Goal: Task Accomplishment & Management: Manage account settings

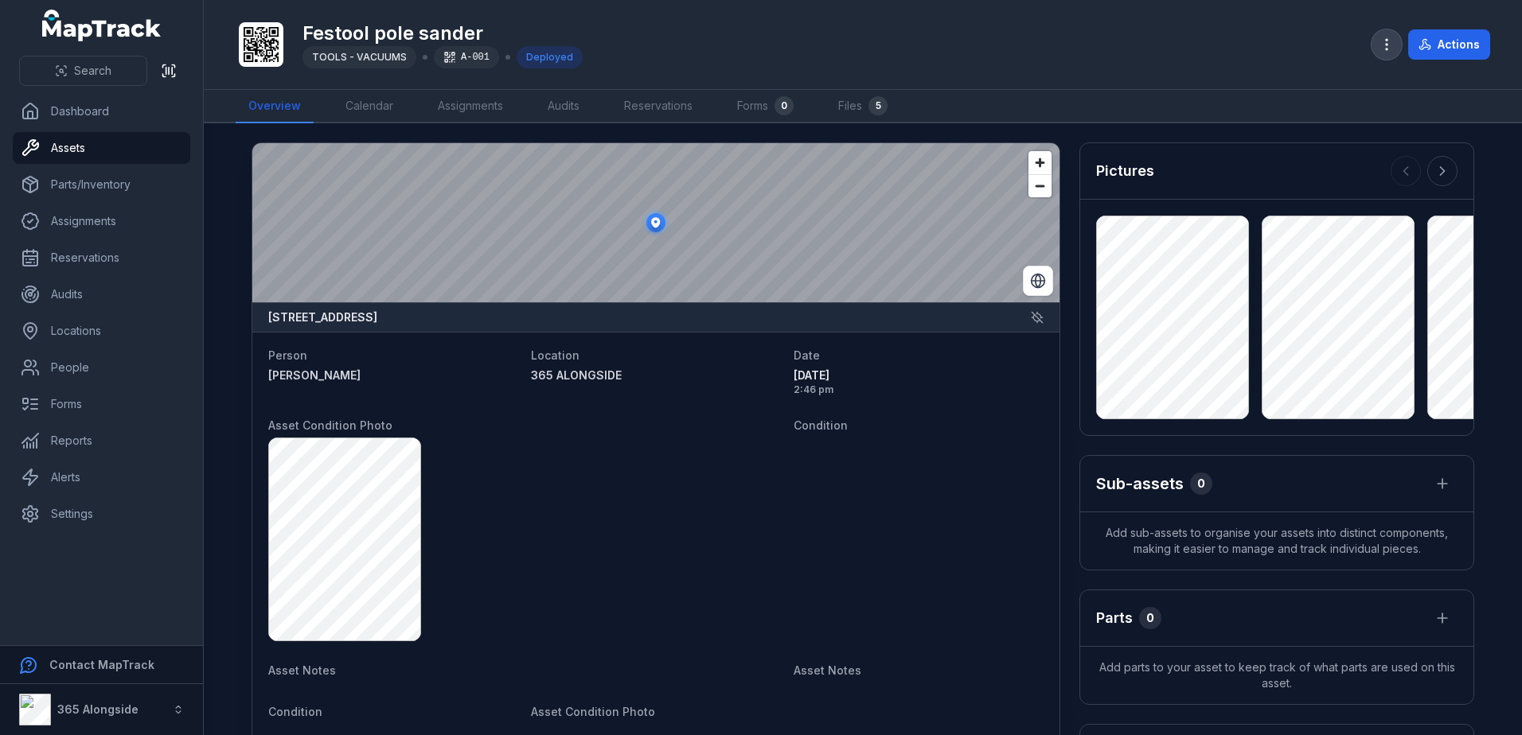
click at [1376, 41] on button "button" at bounding box center [1386, 44] width 30 height 30
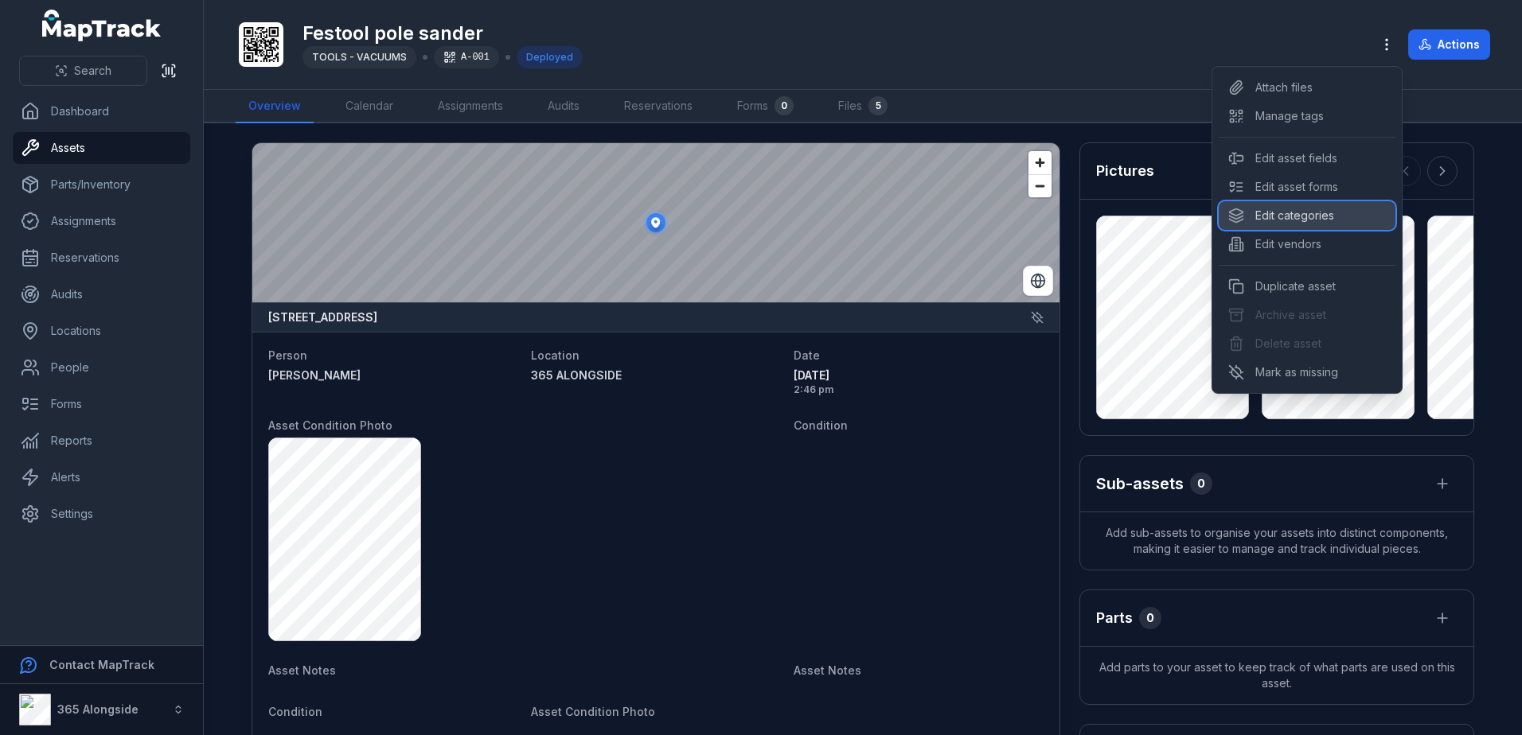
click at [1291, 216] on div "Edit categories" at bounding box center [1306, 215] width 177 height 29
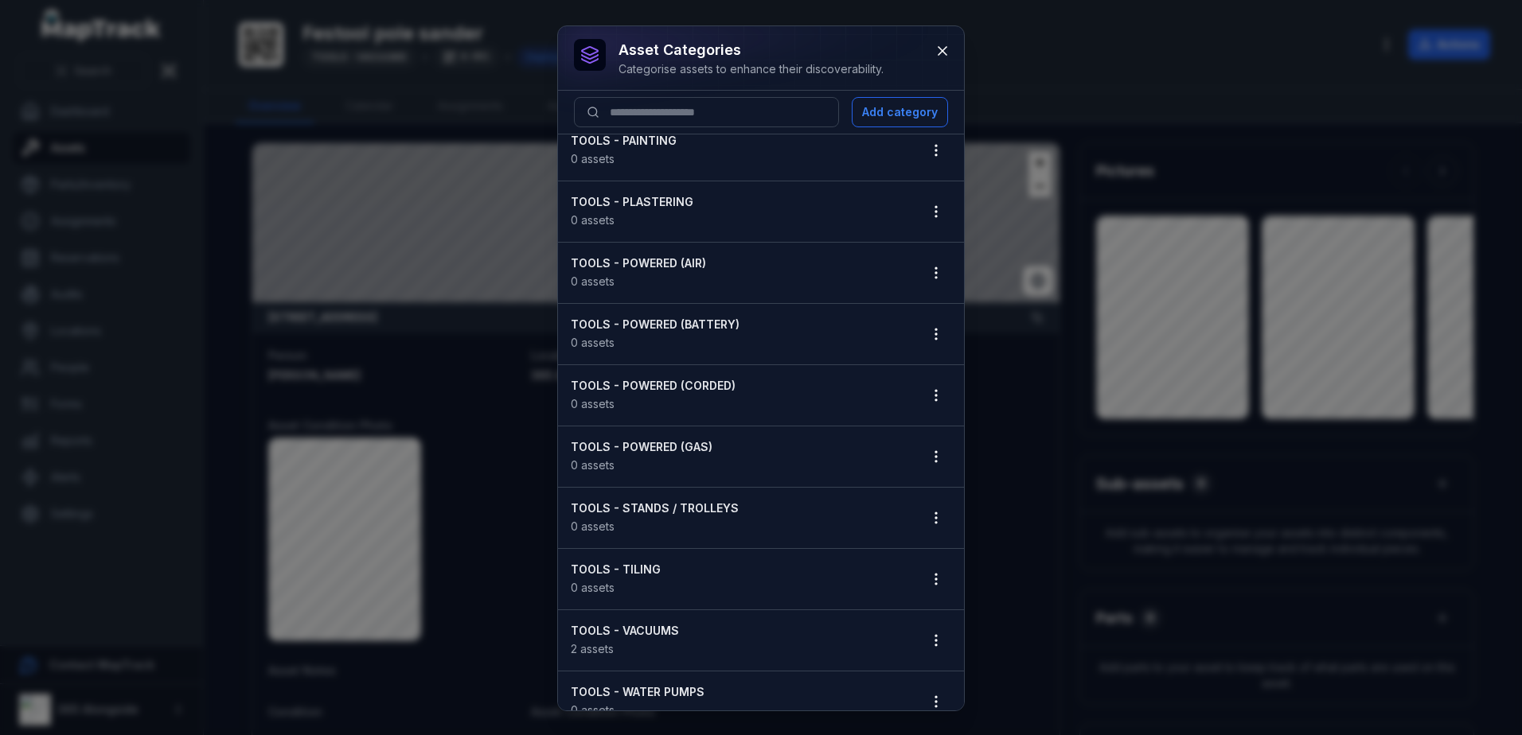
scroll to position [1812, 0]
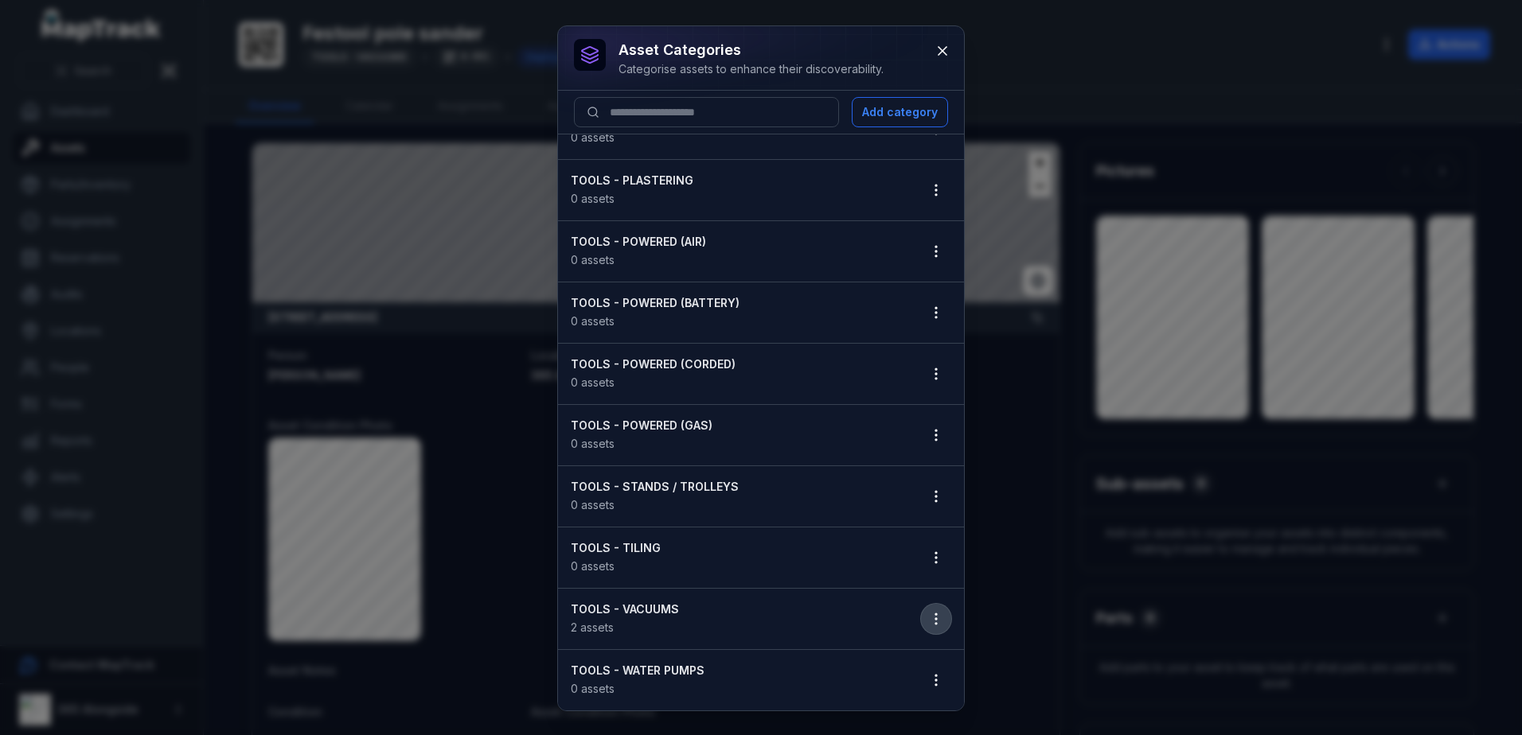
click at [928, 614] on icon "button" at bounding box center [936, 619] width 16 height 16
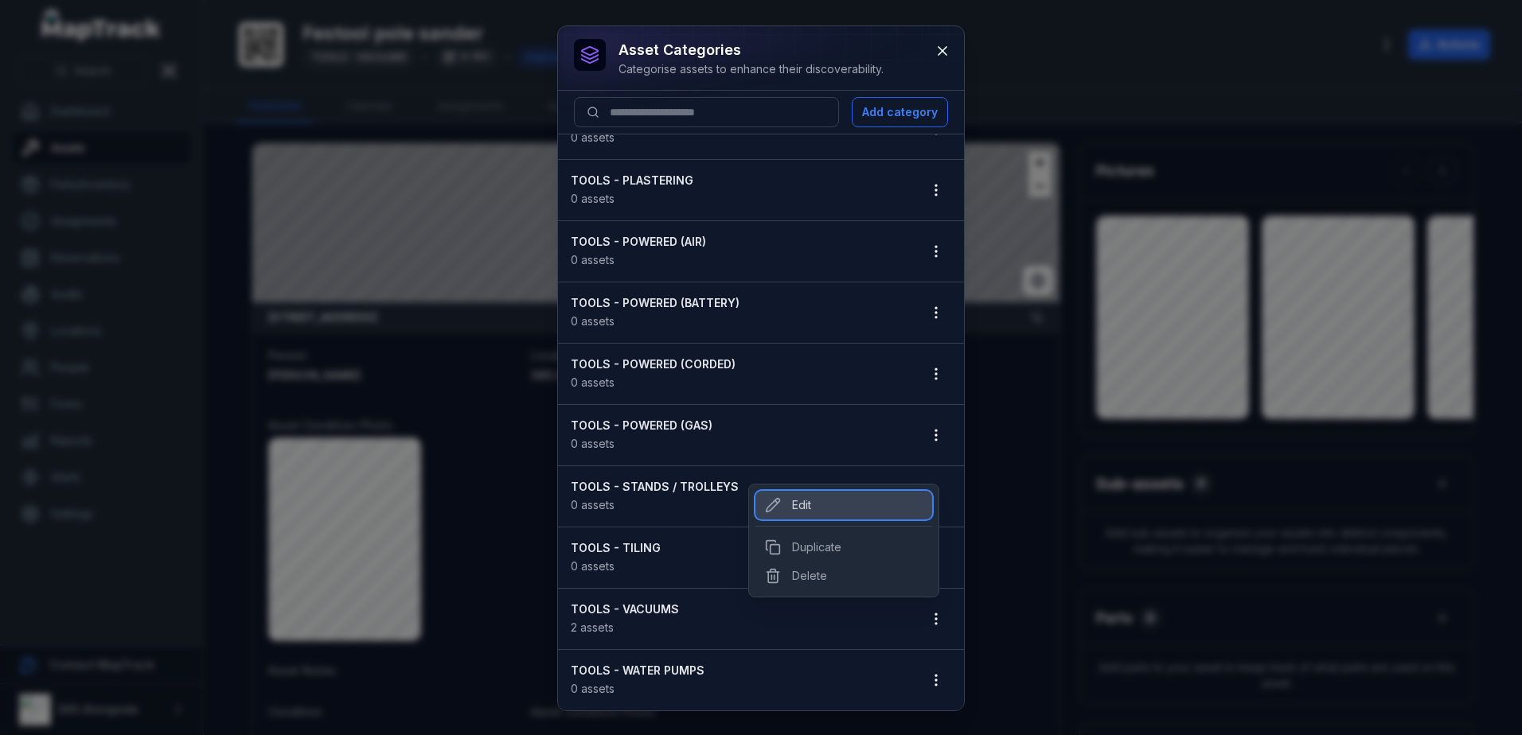
click at [807, 498] on div "Edit" at bounding box center [843, 505] width 177 height 29
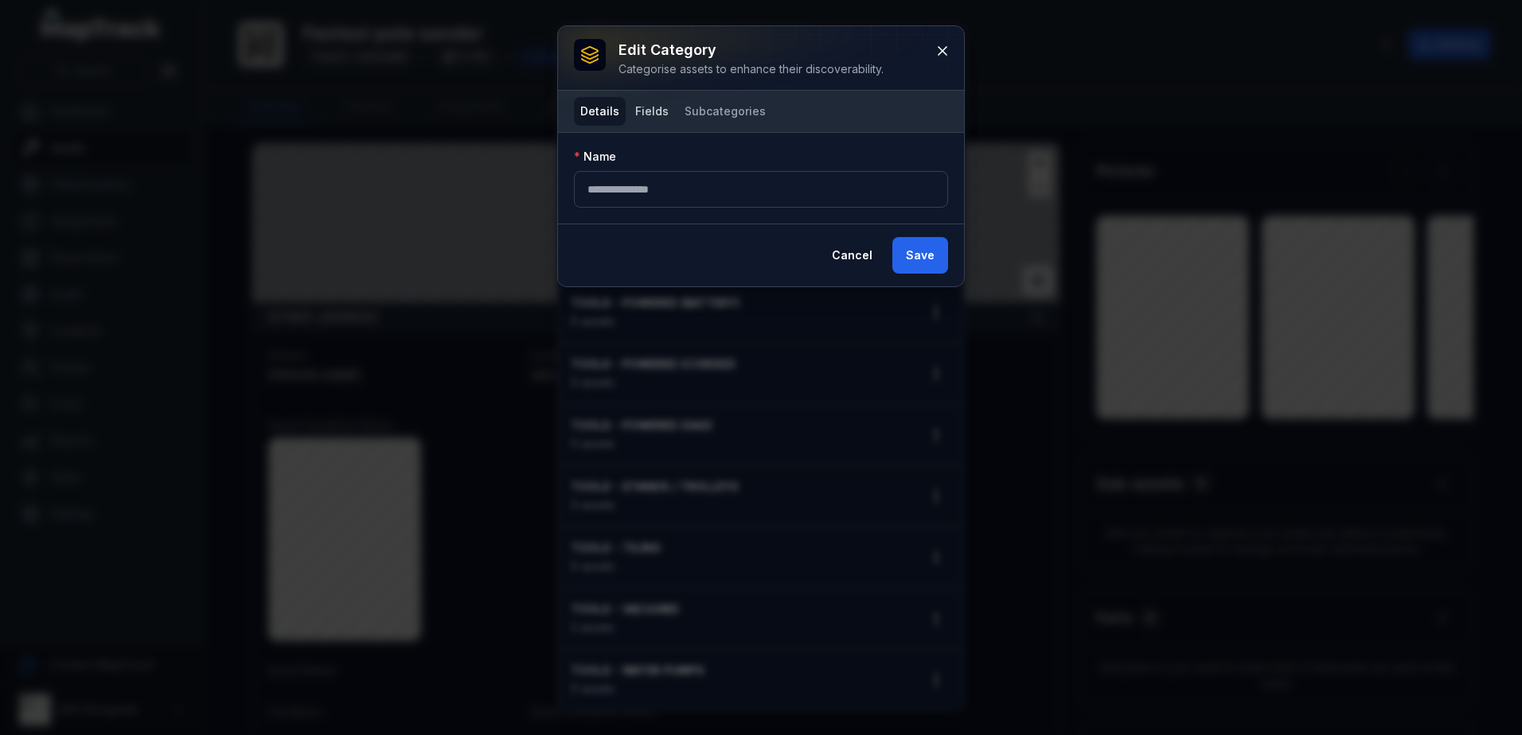
click at [643, 108] on button "Fields" at bounding box center [652, 111] width 46 height 29
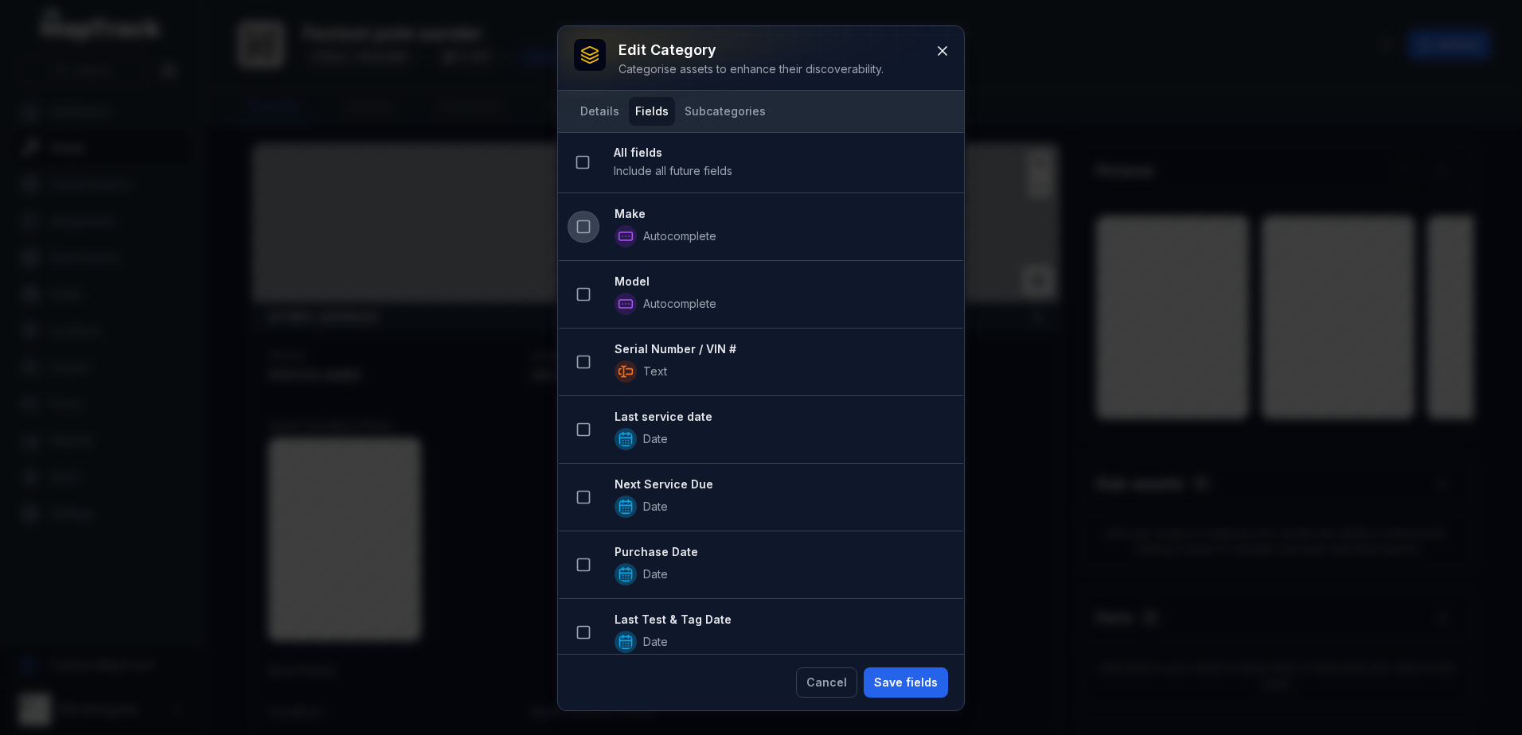
click at [586, 220] on icon at bounding box center [583, 227] width 16 height 16
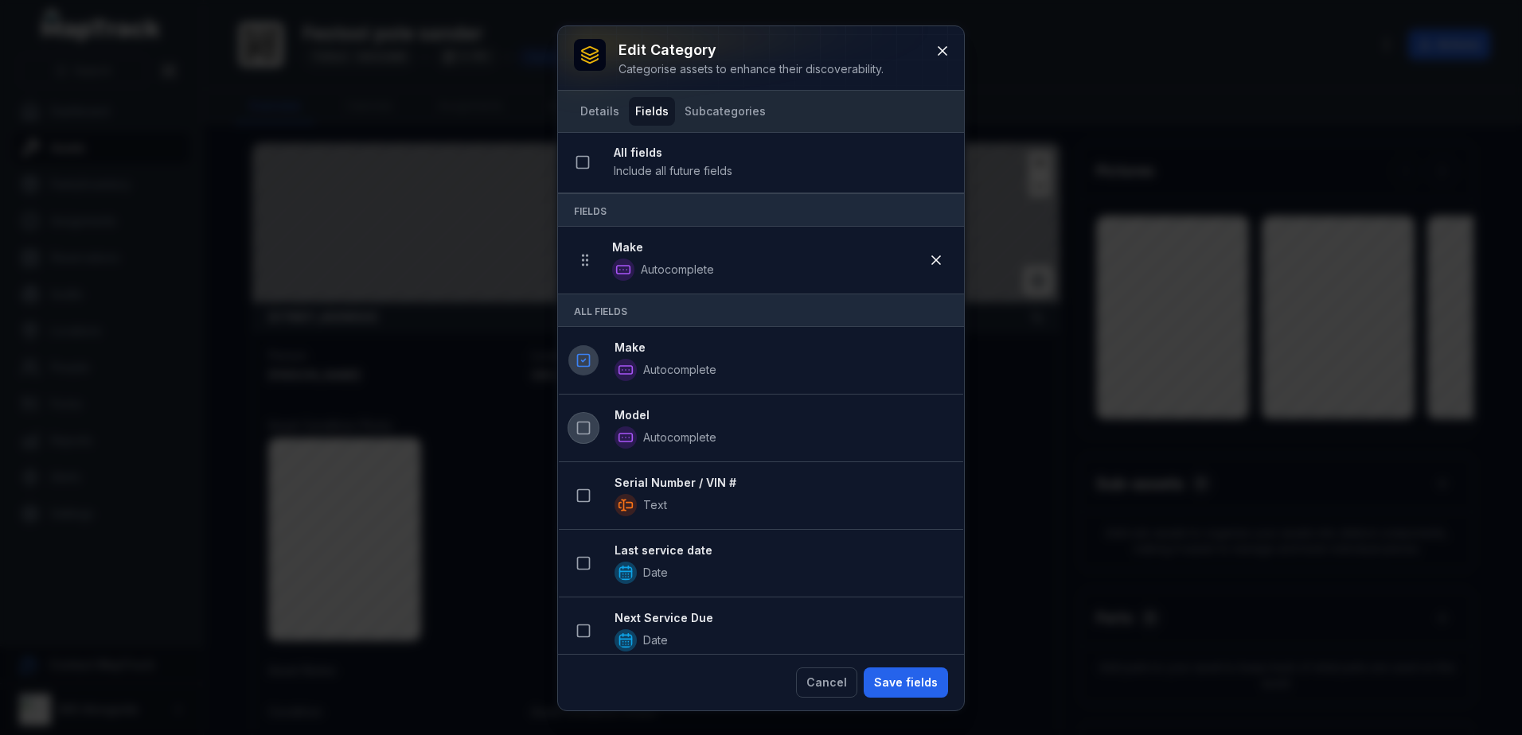
click at [574, 423] on button at bounding box center [583, 428] width 30 height 30
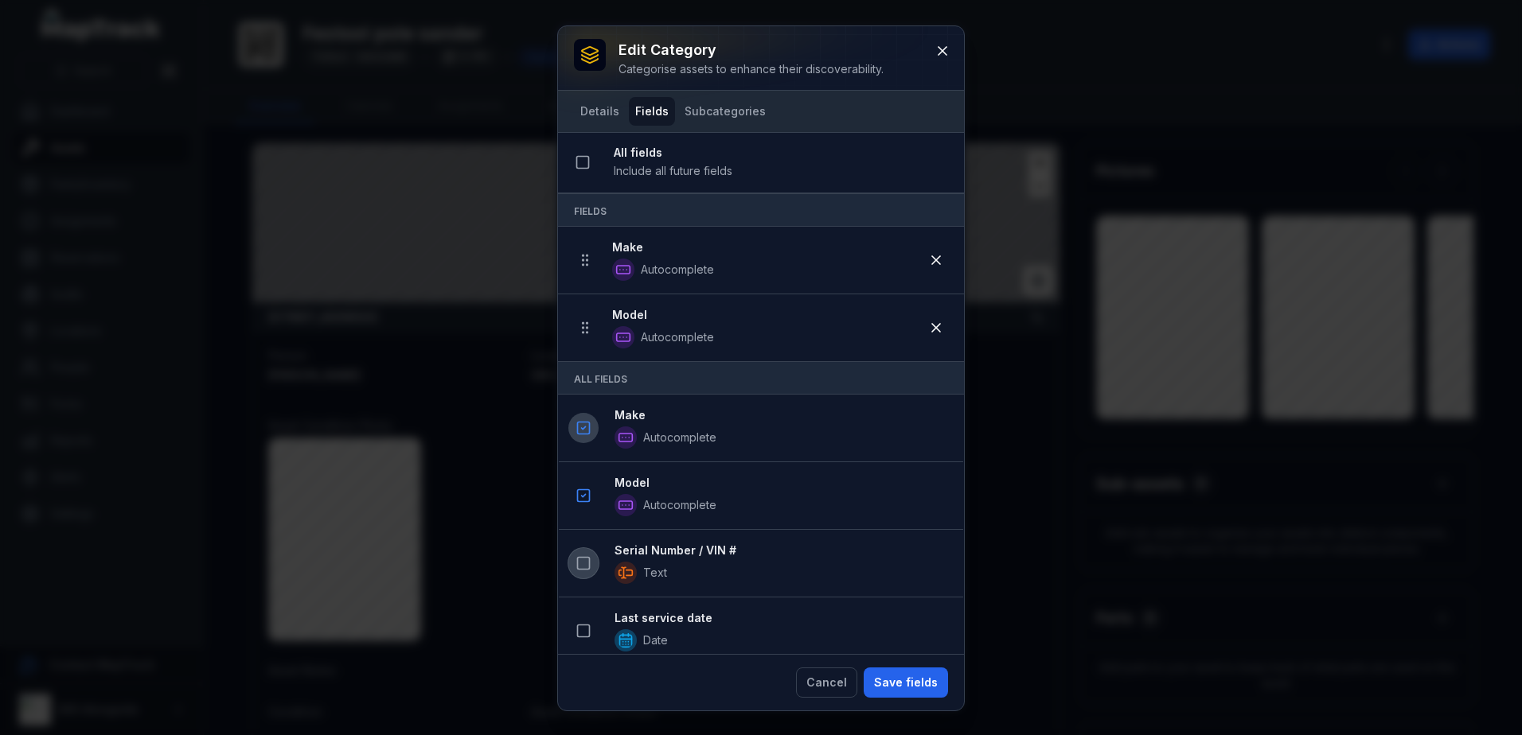
click at [583, 560] on icon at bounding box center [583, 564] width 16 height 16
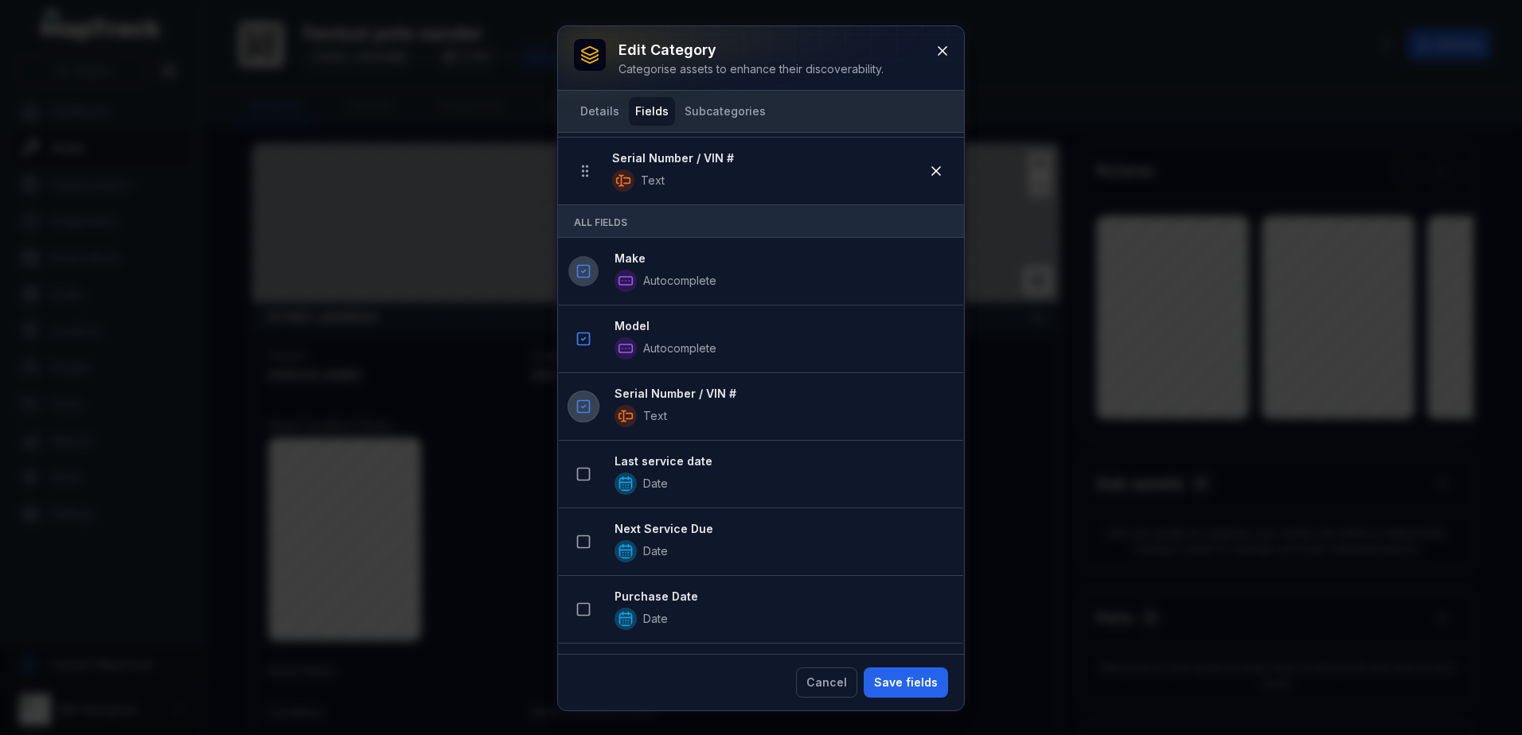
scroll to position [239, 0]
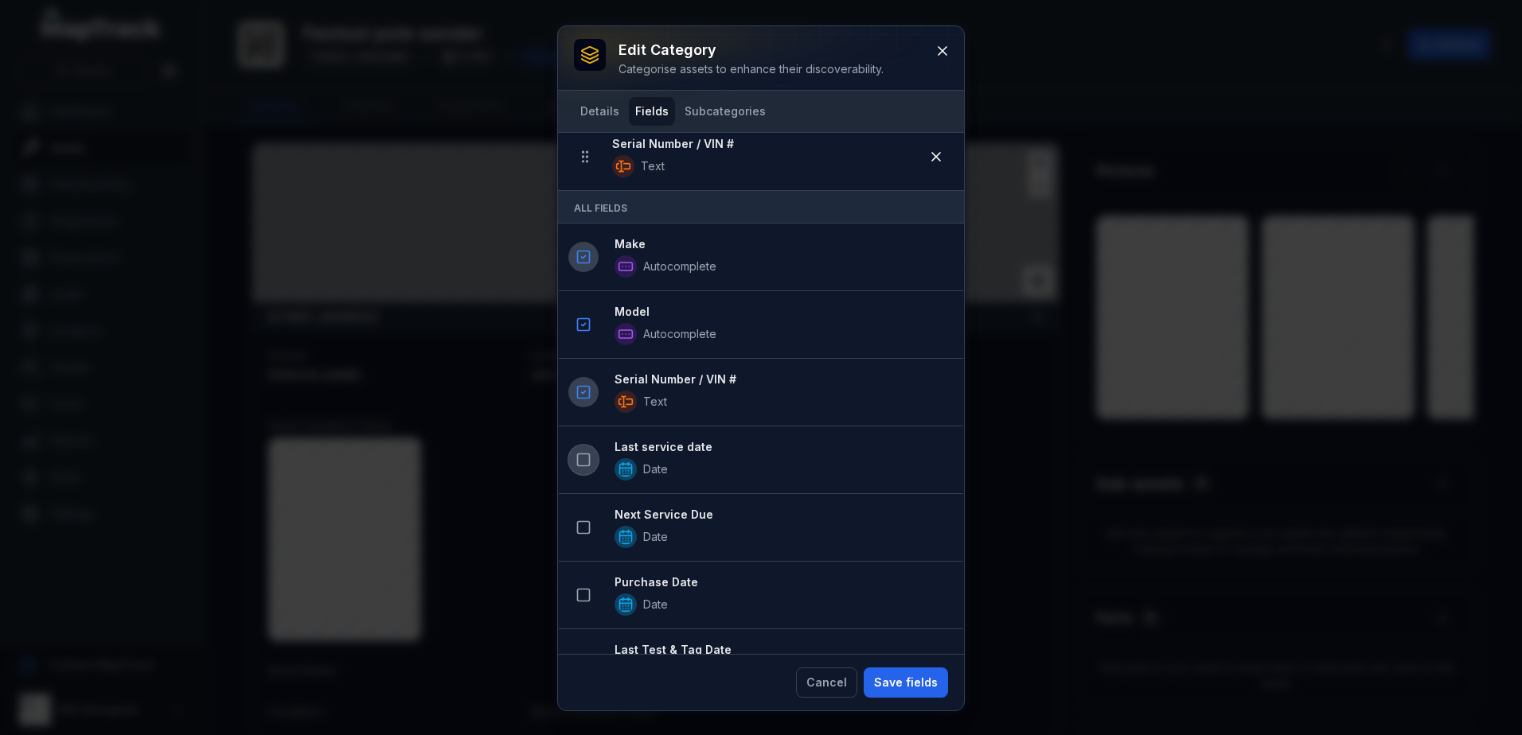
click at [583, 457] on icon at bounding box center [583, 460] width 16 height 16
click at [586, 523] on icon at bounding box center [583, 528] width 16 height 16
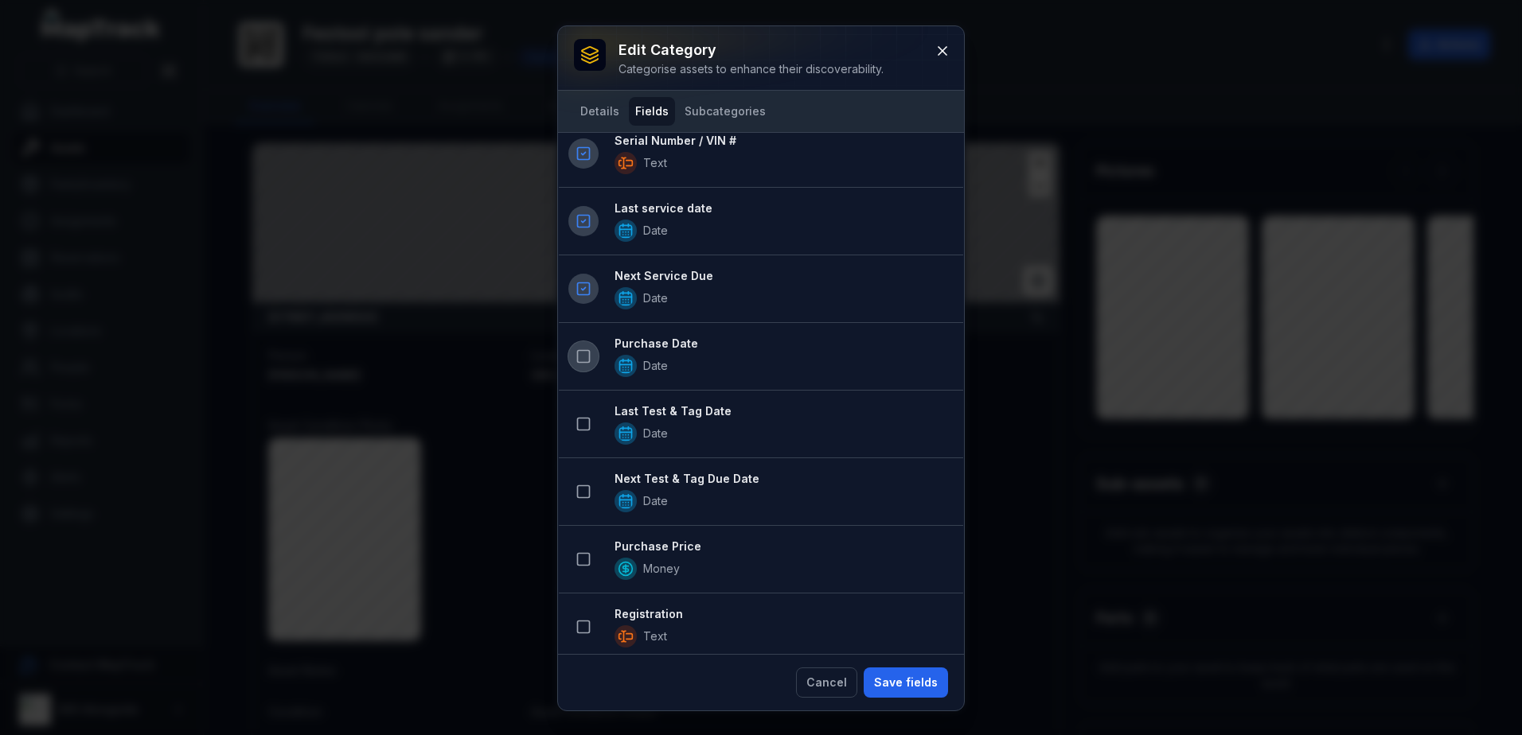
click at [584, 365] on button at bounding box center [583, 356] width 30 height 30
click at [575, 416] on icon at bounding box center [583, 424] width 16 height 16
click at [576, 495] on icon at bounding box center [583, 492] width 16 height 16
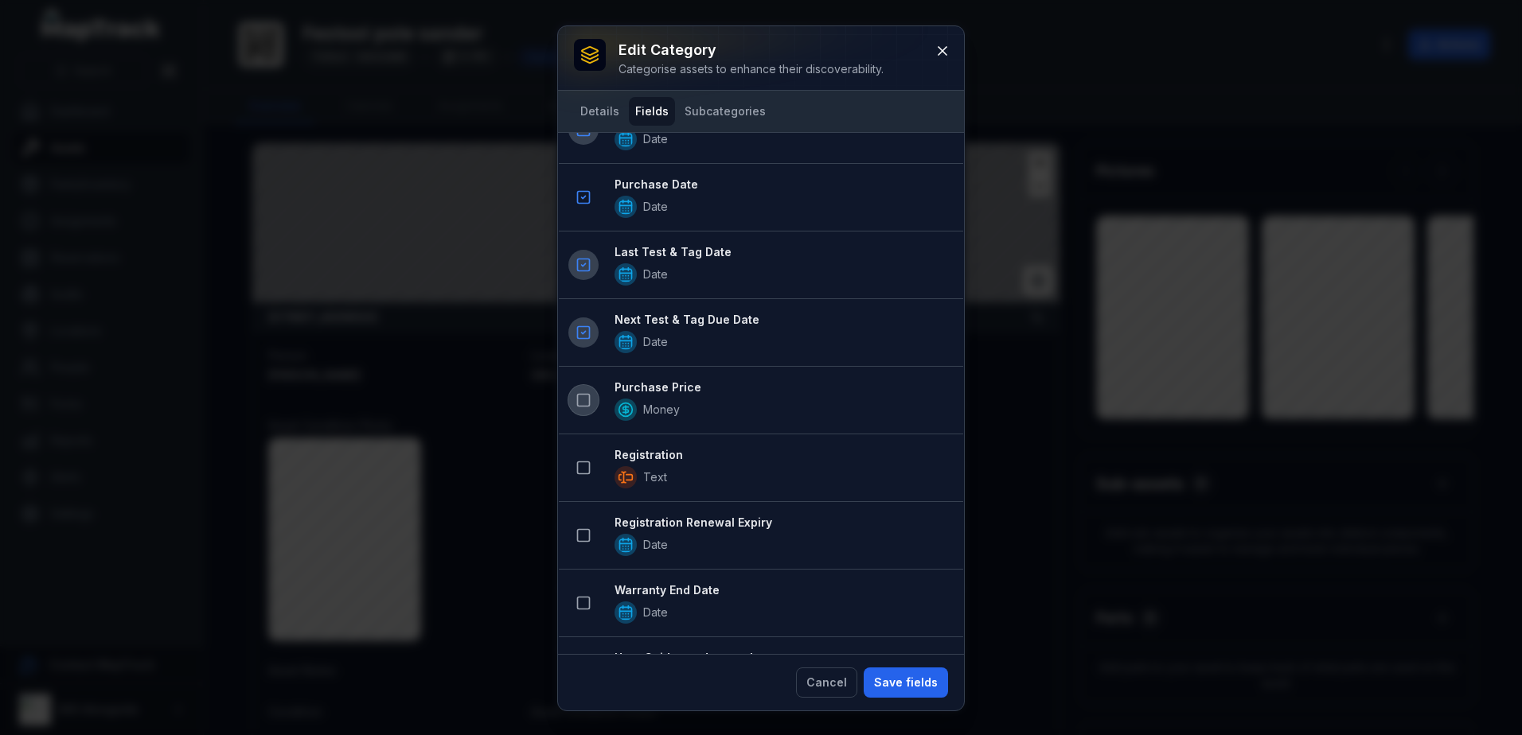
click at [580, 398] on icon at bounding box center [583, 400] width 16 height 16
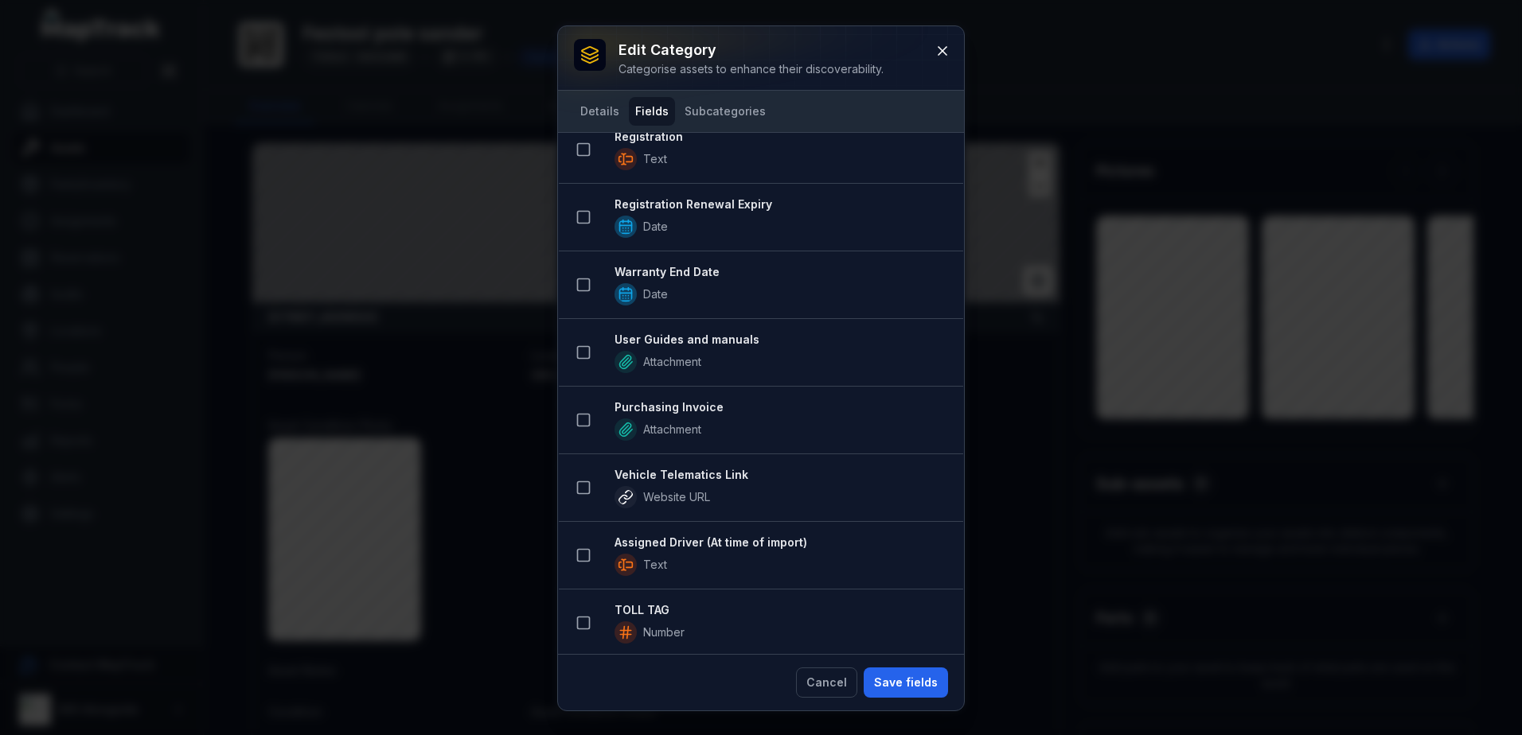
scroll to position [1441, 0]
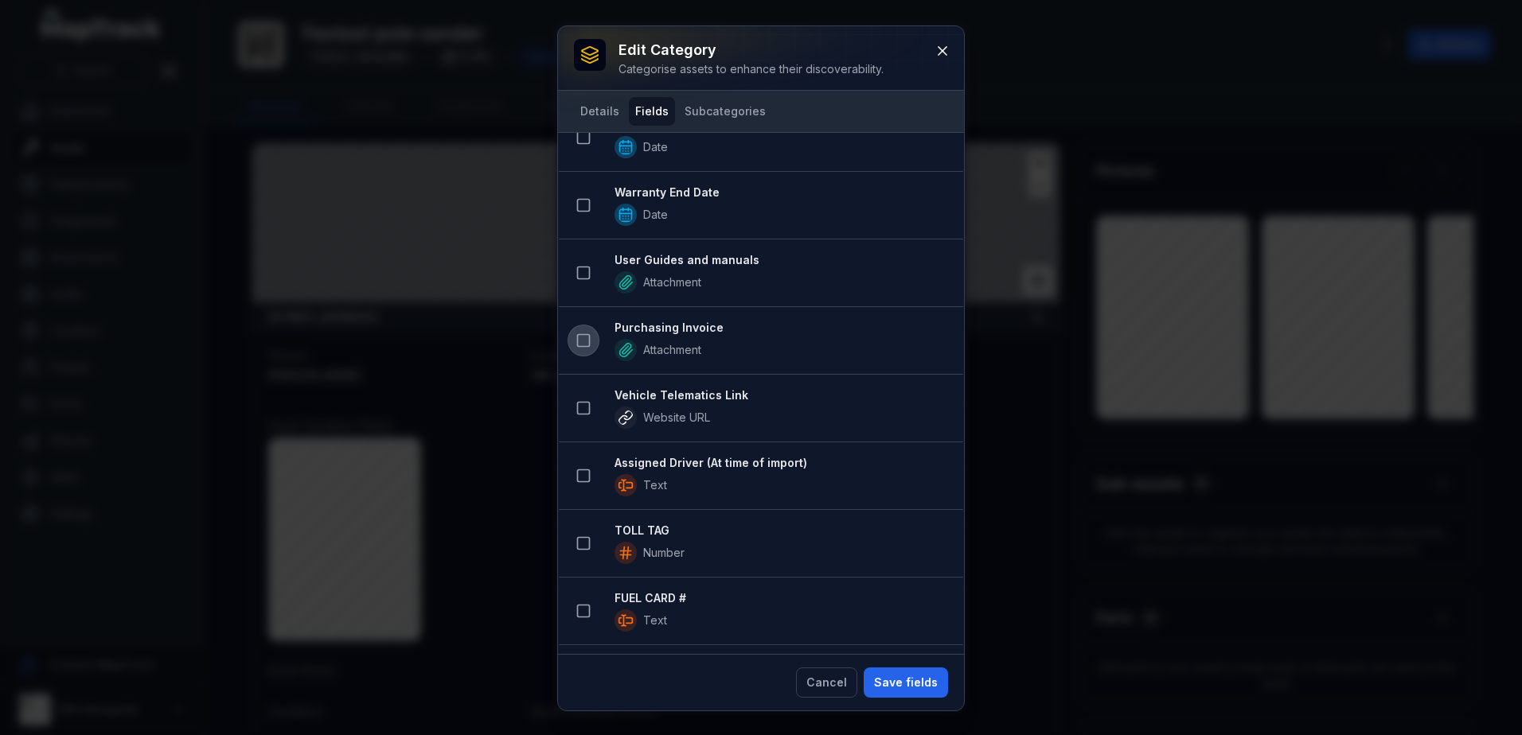
click at [591, 341] on button at bounding box center [583, 341] width 30 height 30
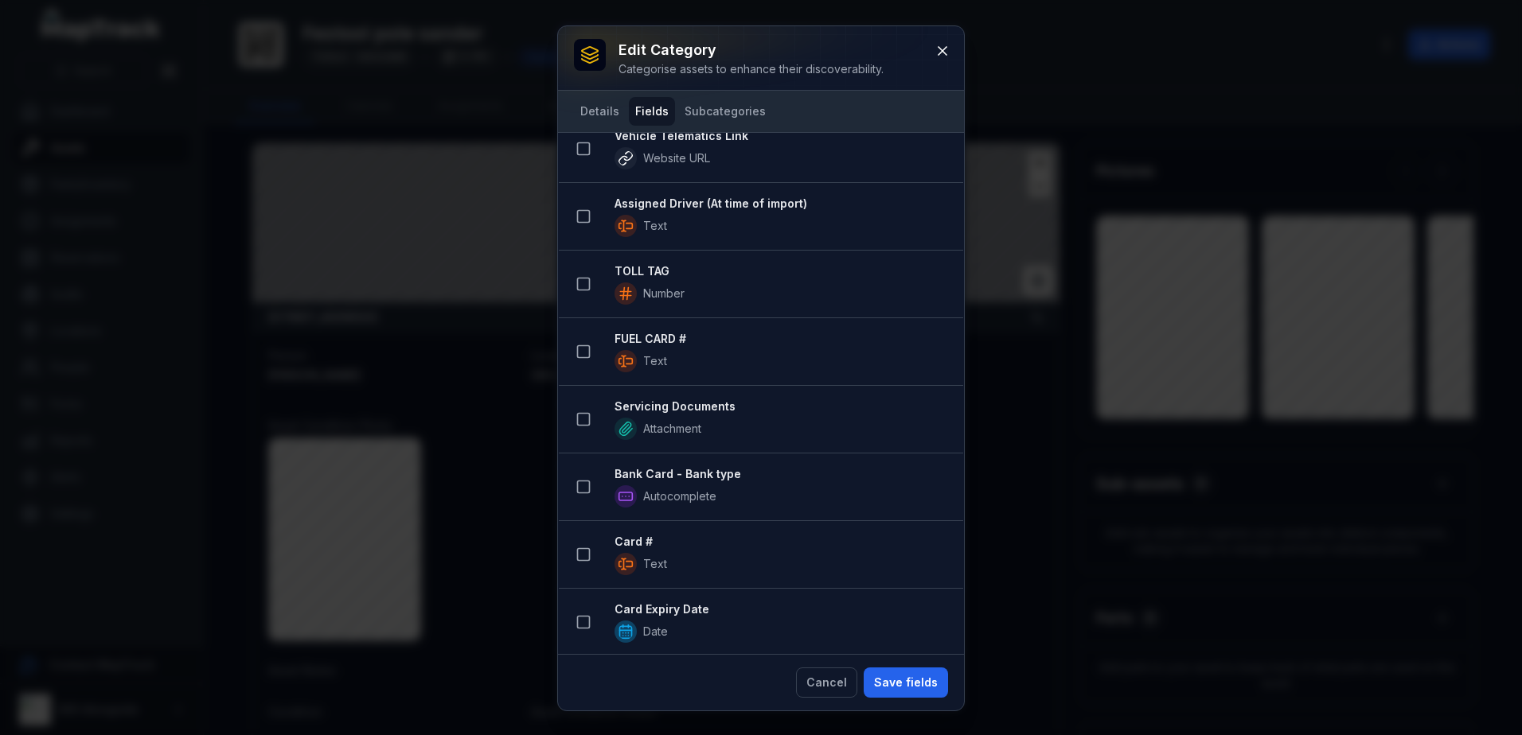
scroll to position [1770, 0]
click at [589, 415] on rect at bounding box center [584, 417] width 12 height 12
click at [937, 676] on button "Save fields" at bounding box center [906, 683] width 84 height 30
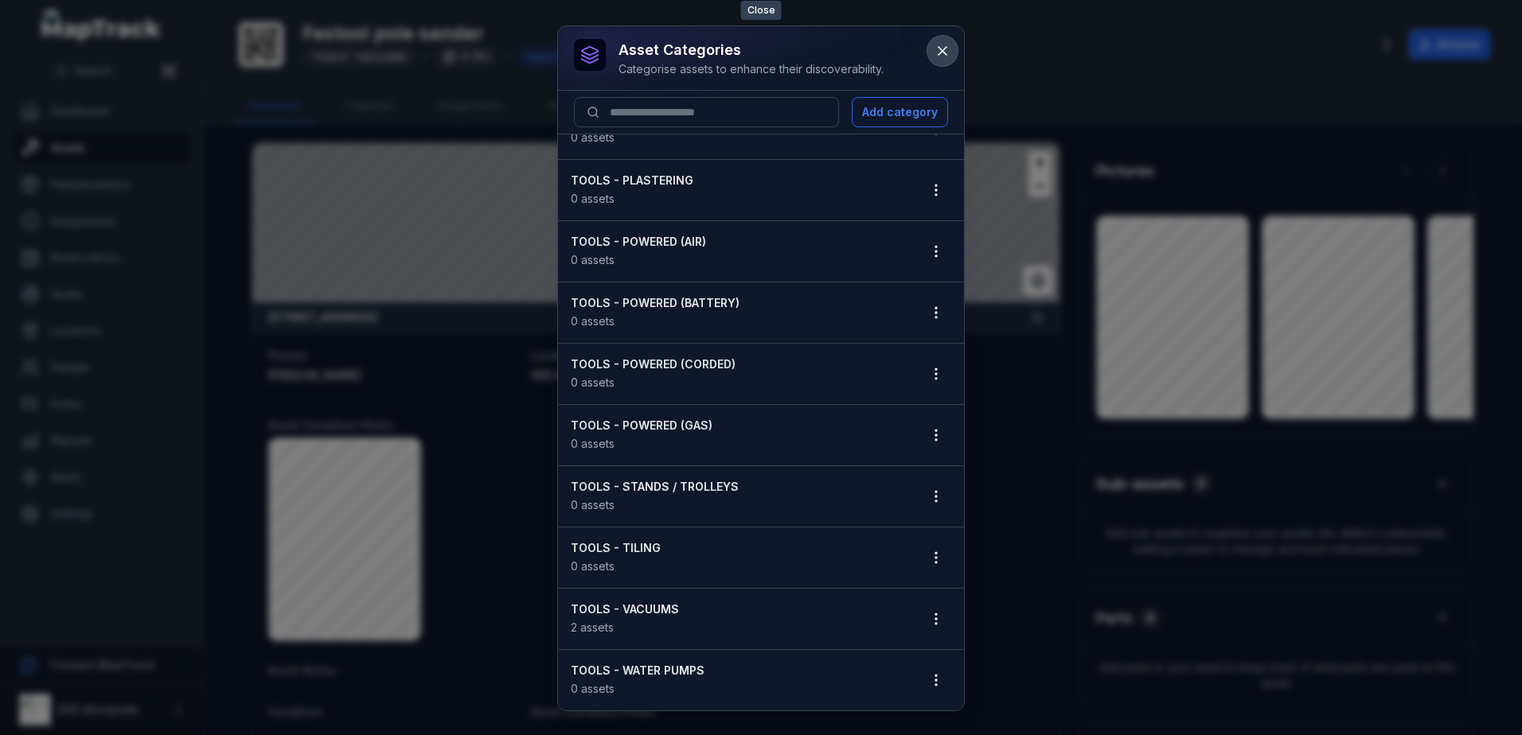
click at [938, 42] on button at bounding box center [942, 51] width 30 height 30
